Goal: Information Seeking & Learning: Check status

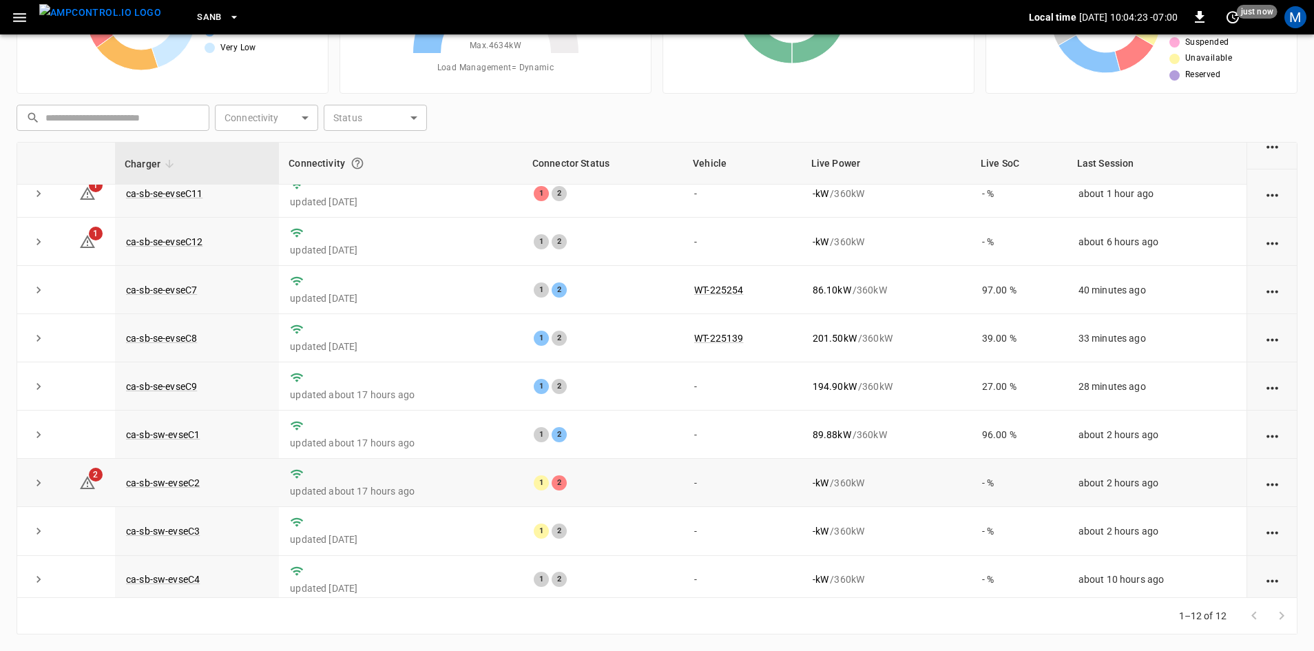
scroll to position [174, 0]
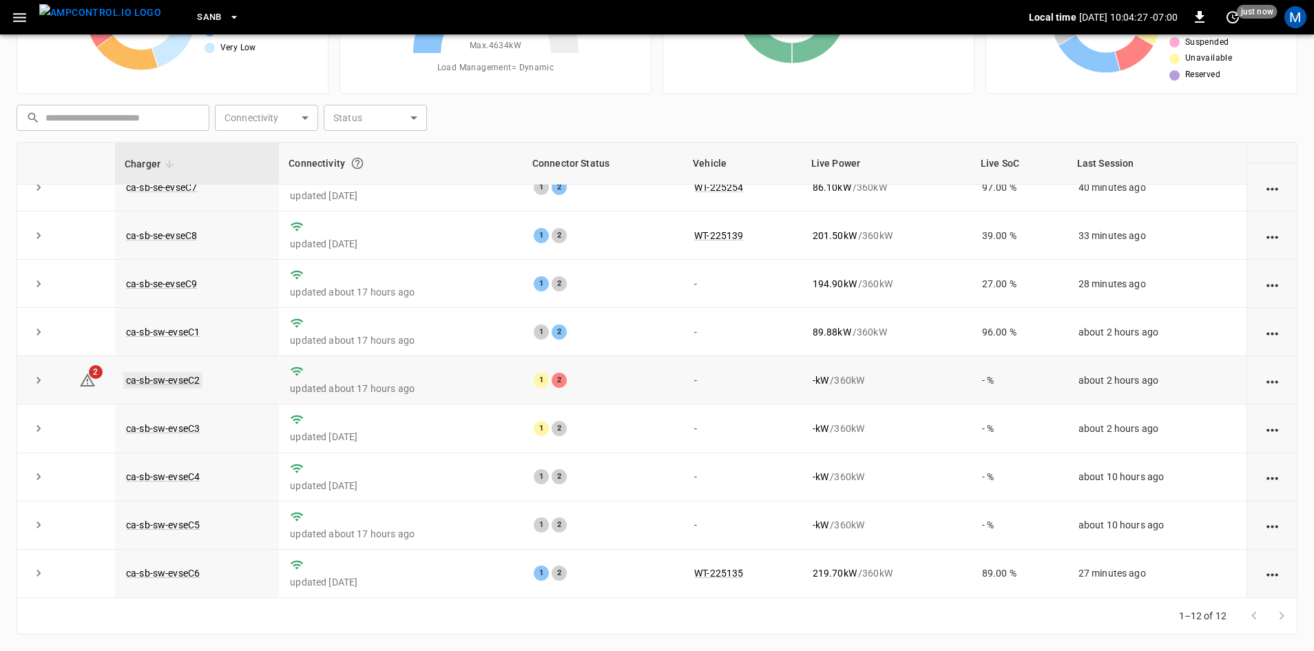
click at [192, 380] on link "ca-sb-sw-evseC2" at bounding box center [162, 380] width 79 height 17
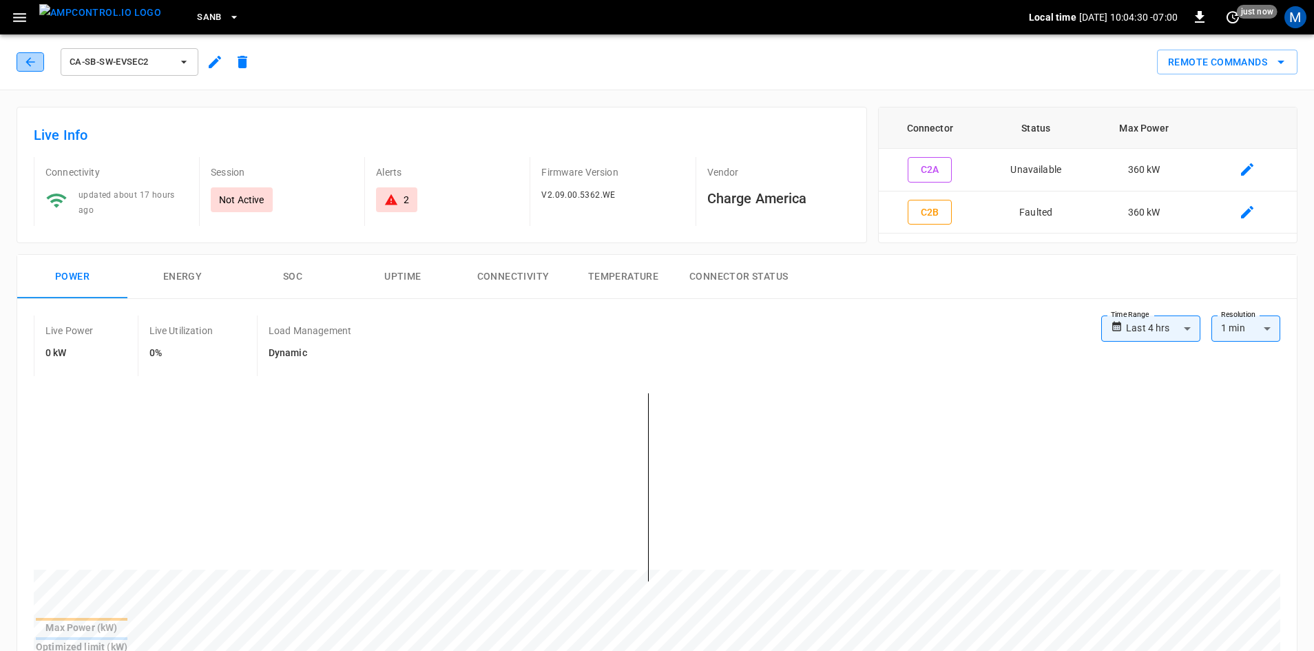
click at [31, 64] on icon "button" at bounding box center [30, 62] width 14 height 14
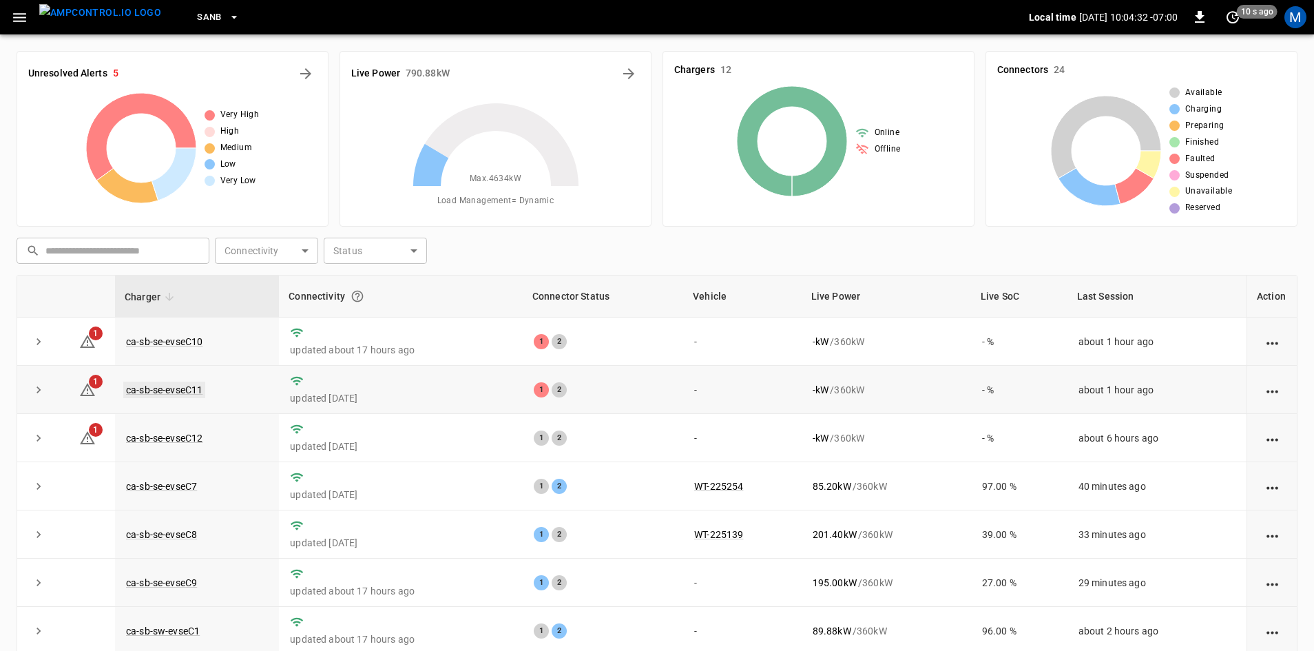
click at [173, 398] on link "ca-sb-se-evseC11" at bounding box center [164, 389] width 82 height 17
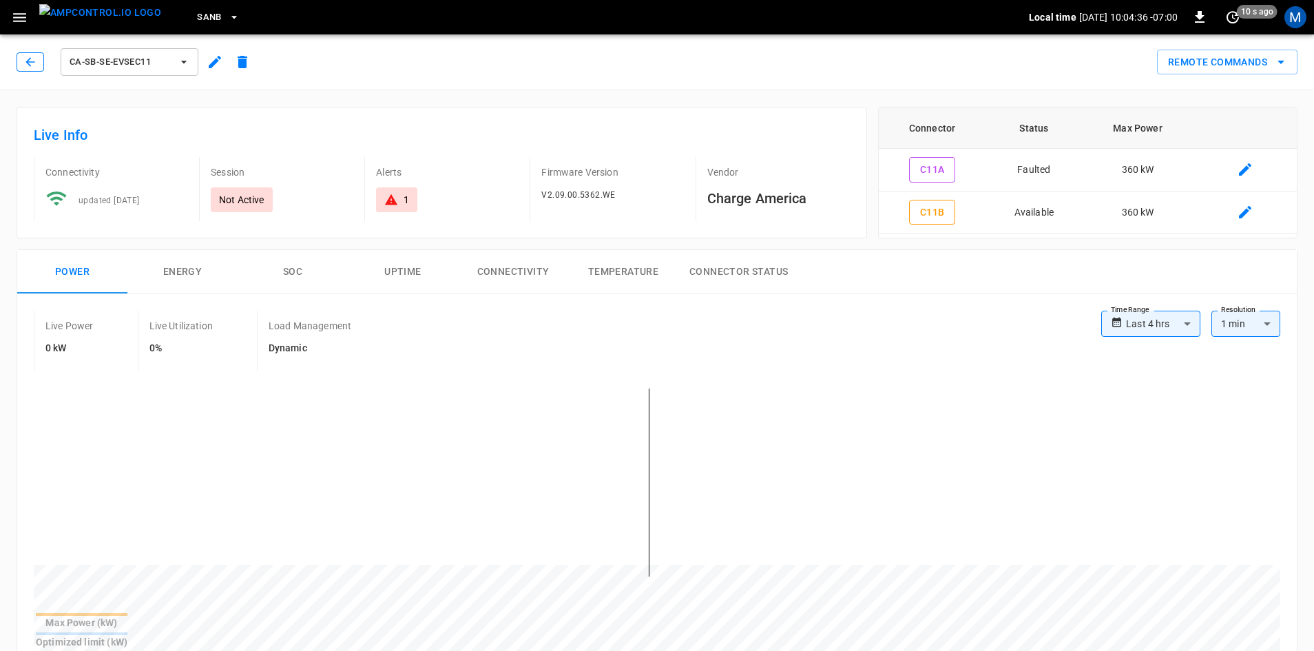
click at [21, 53] on button "button" at bounding box center [31, 61] width 28 height 19
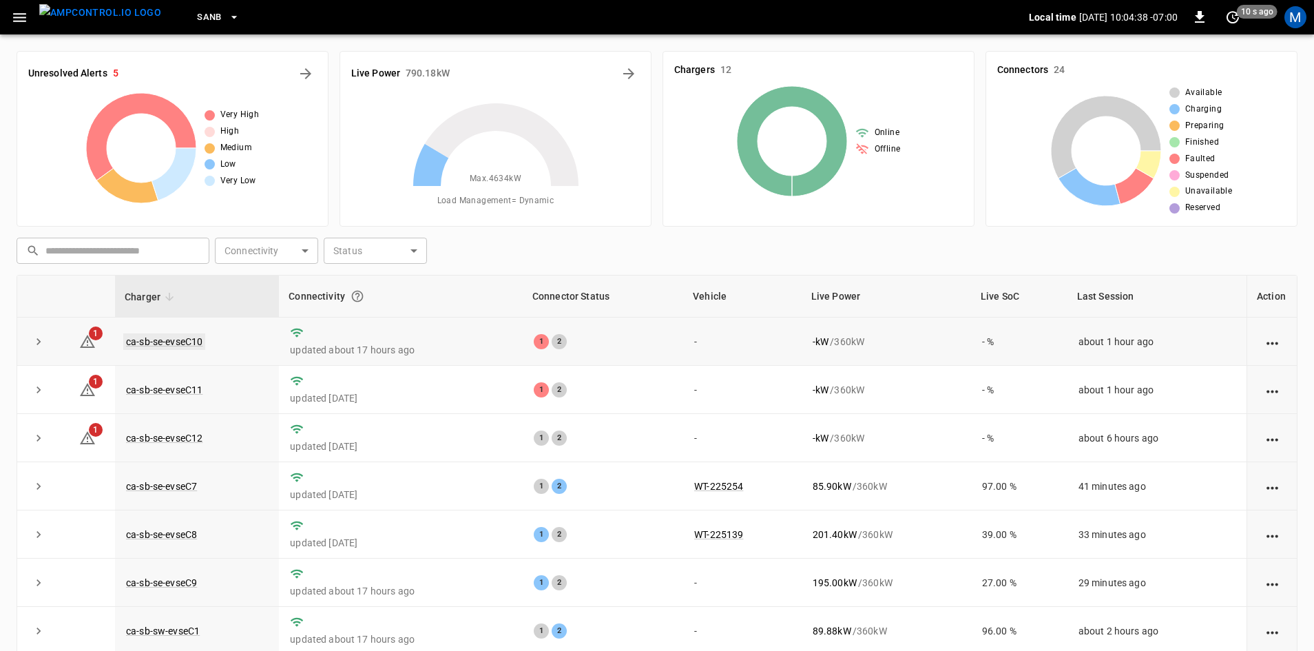
click at [169, 340] on link "ca-sb-se-evseC10" at bounding box center [164, 341] width 82 height 17
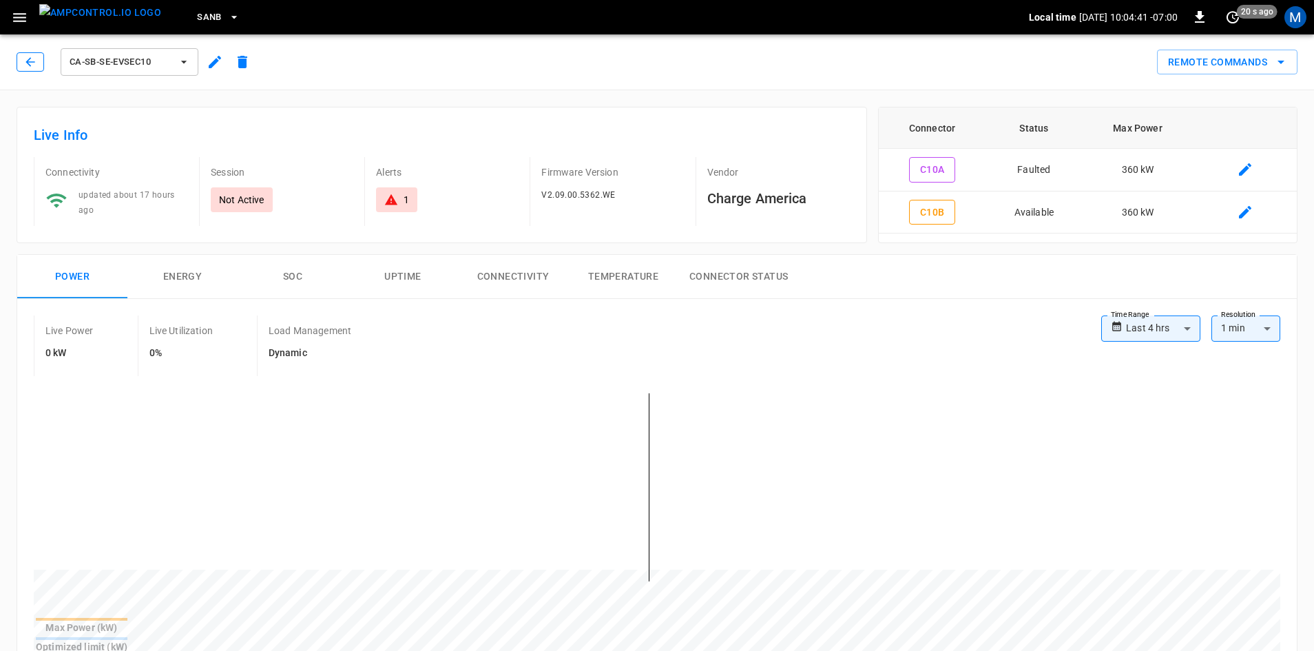
click at [24, 63] on icon "button" at bounding box center [30, 62] width 14 height 14
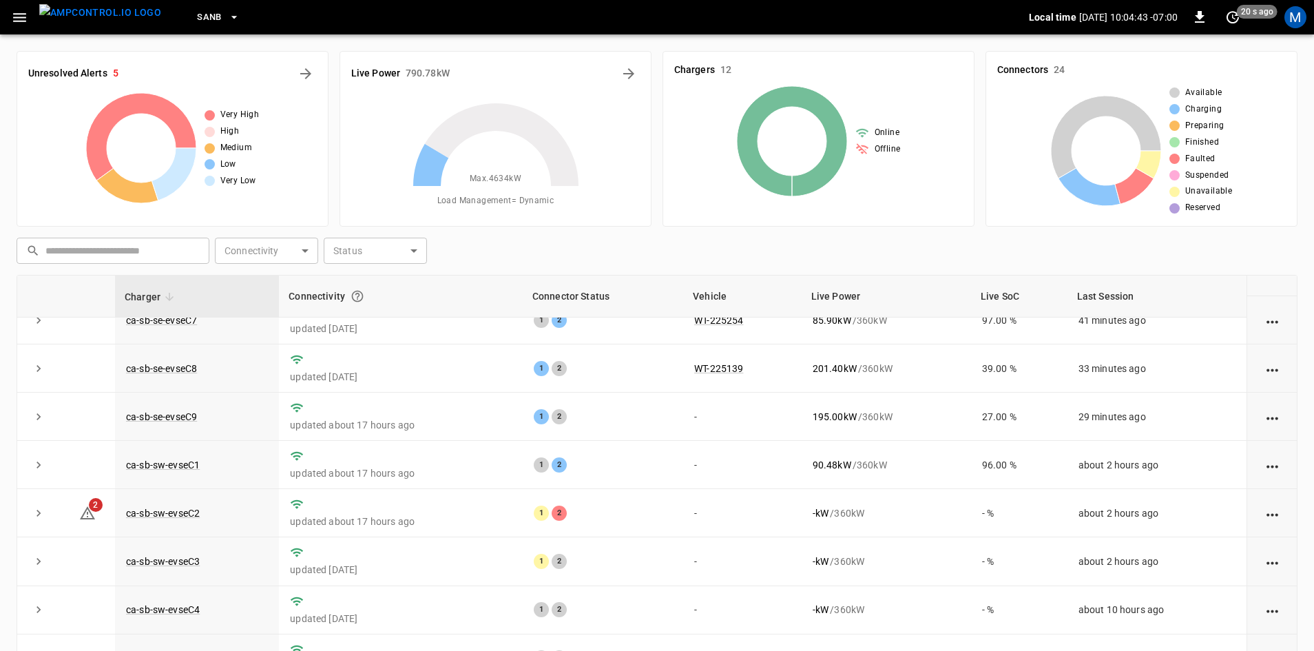
scroll to position [174, 0]
